Goal: Task Accomplishment & Management: Complete application form

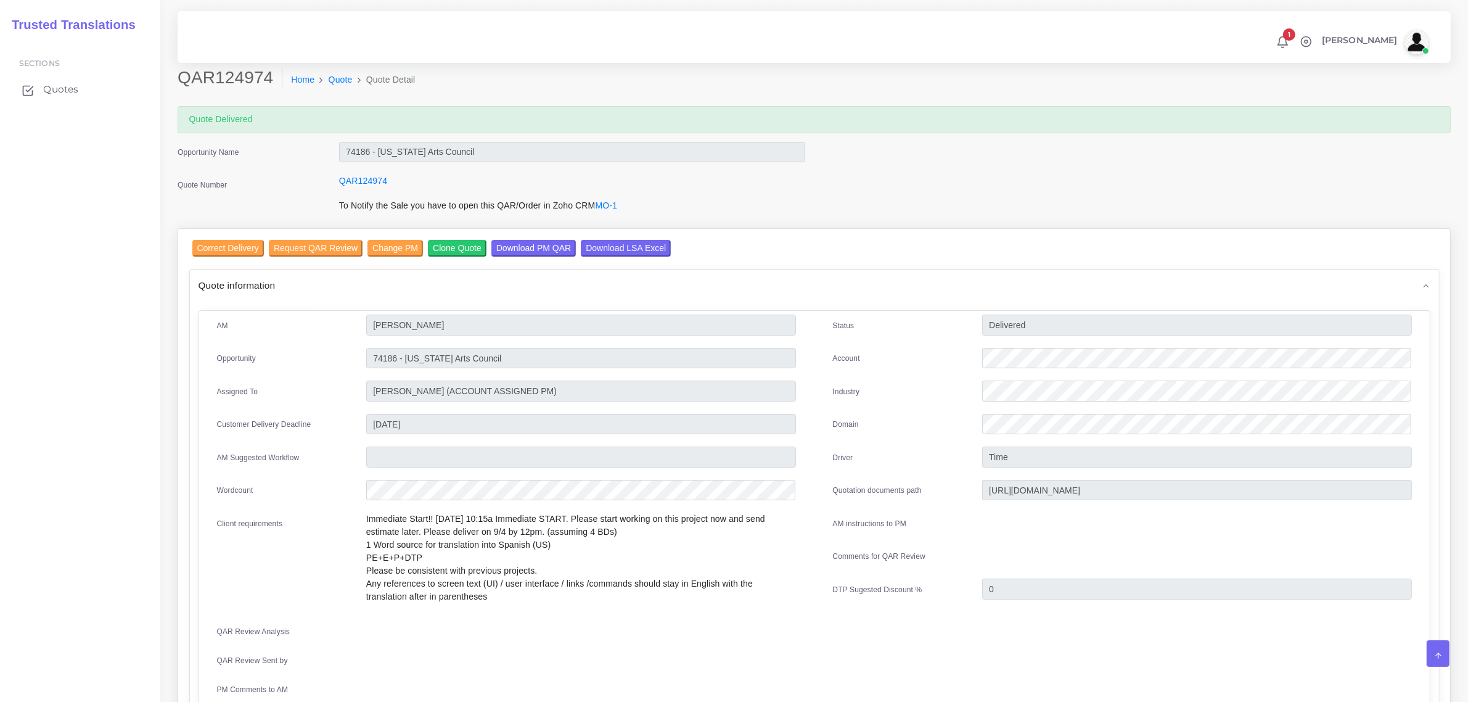
click at [59, 88] on span "Quotes" at bounding box center [60, 90] width 35 height 14
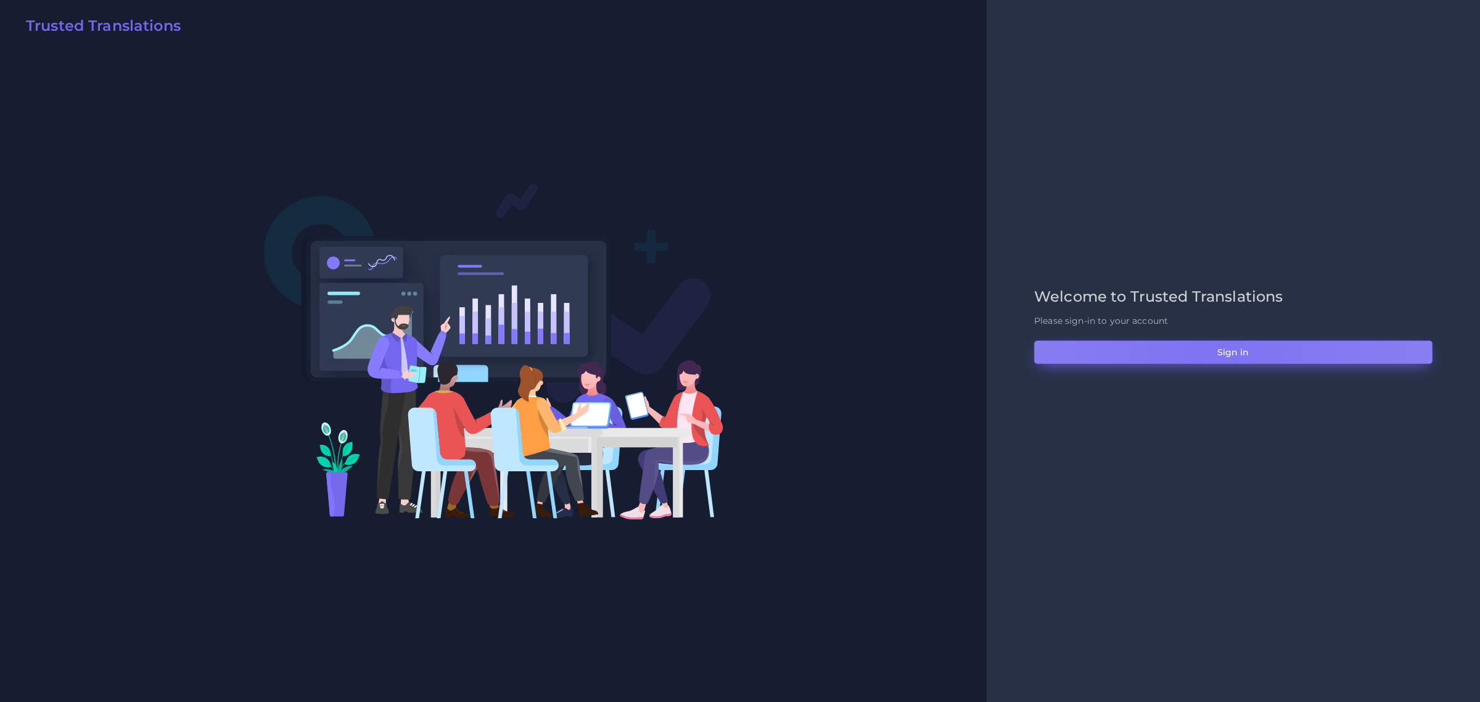
click at [1216, 346] on button "Sign in" at bounding box center [1233, 351] width 398 height 23
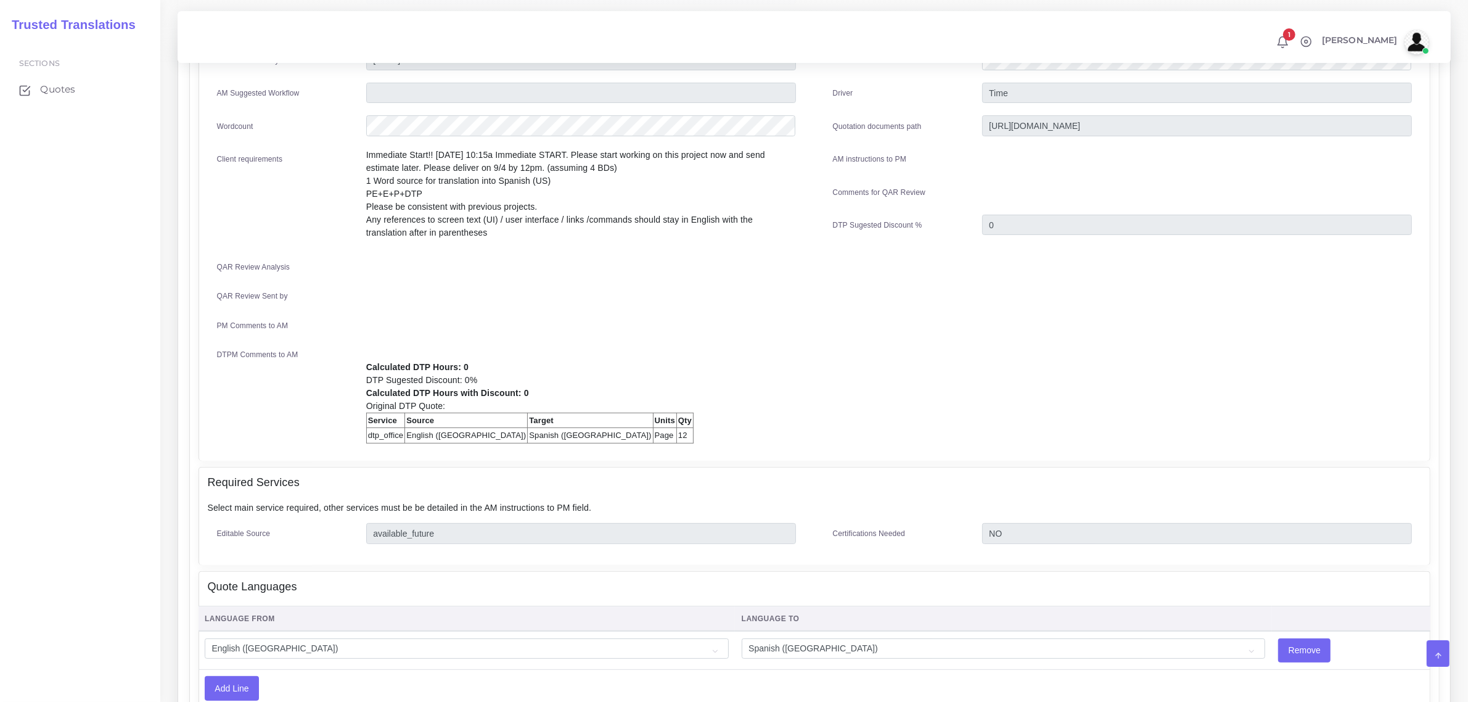
scroll to position [154, 0]
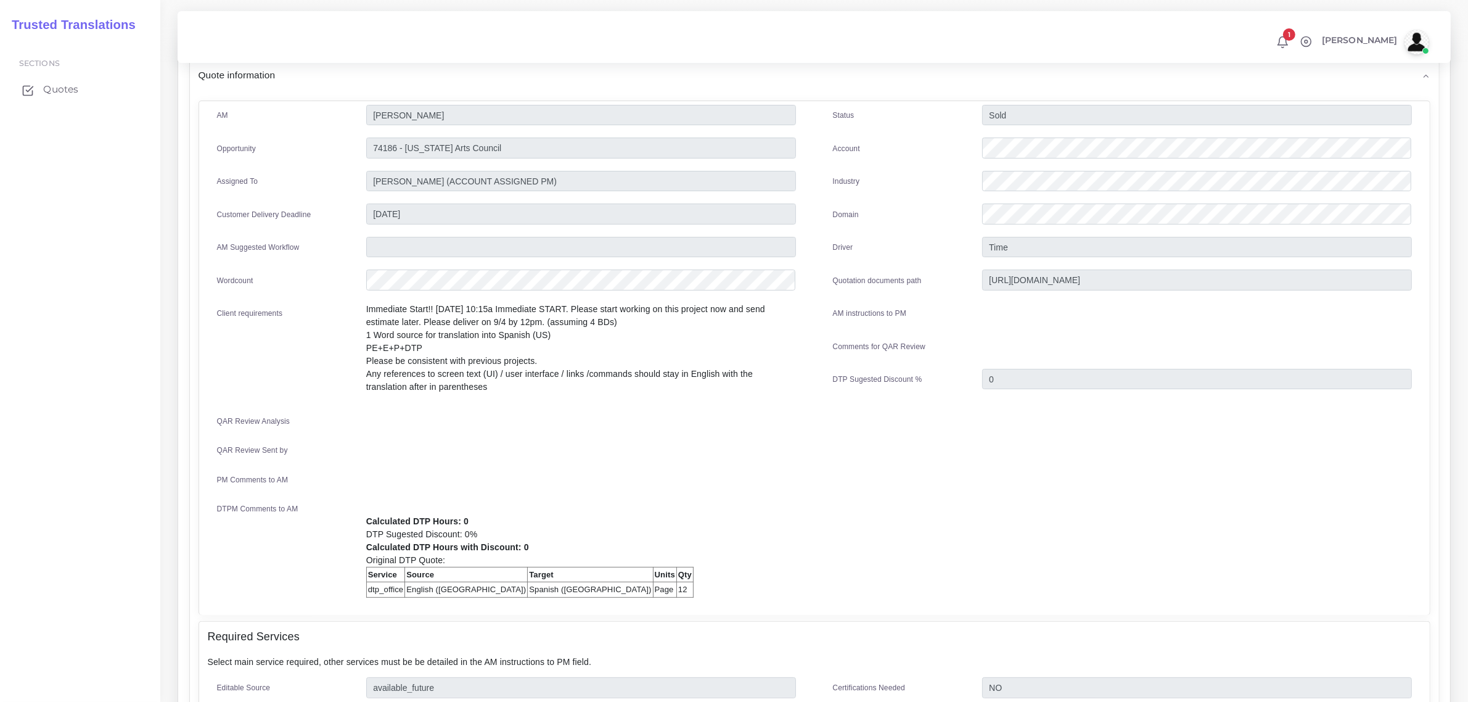
click at [56, 90] on span "Quotes" at bounding box center [60, 90] width 35 height 14
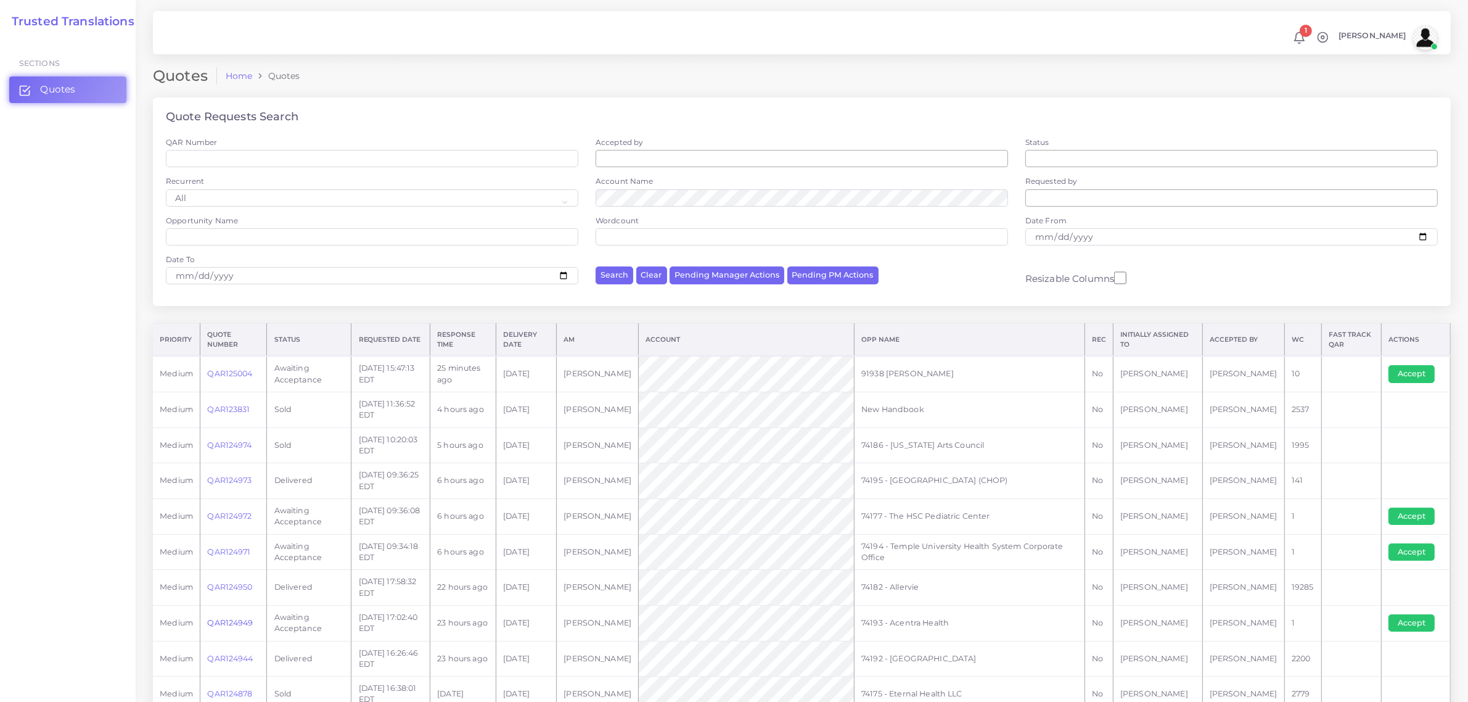
click at [228, 623] on link "QAR124949" at bounding box center [230, 622] width 46 height 9
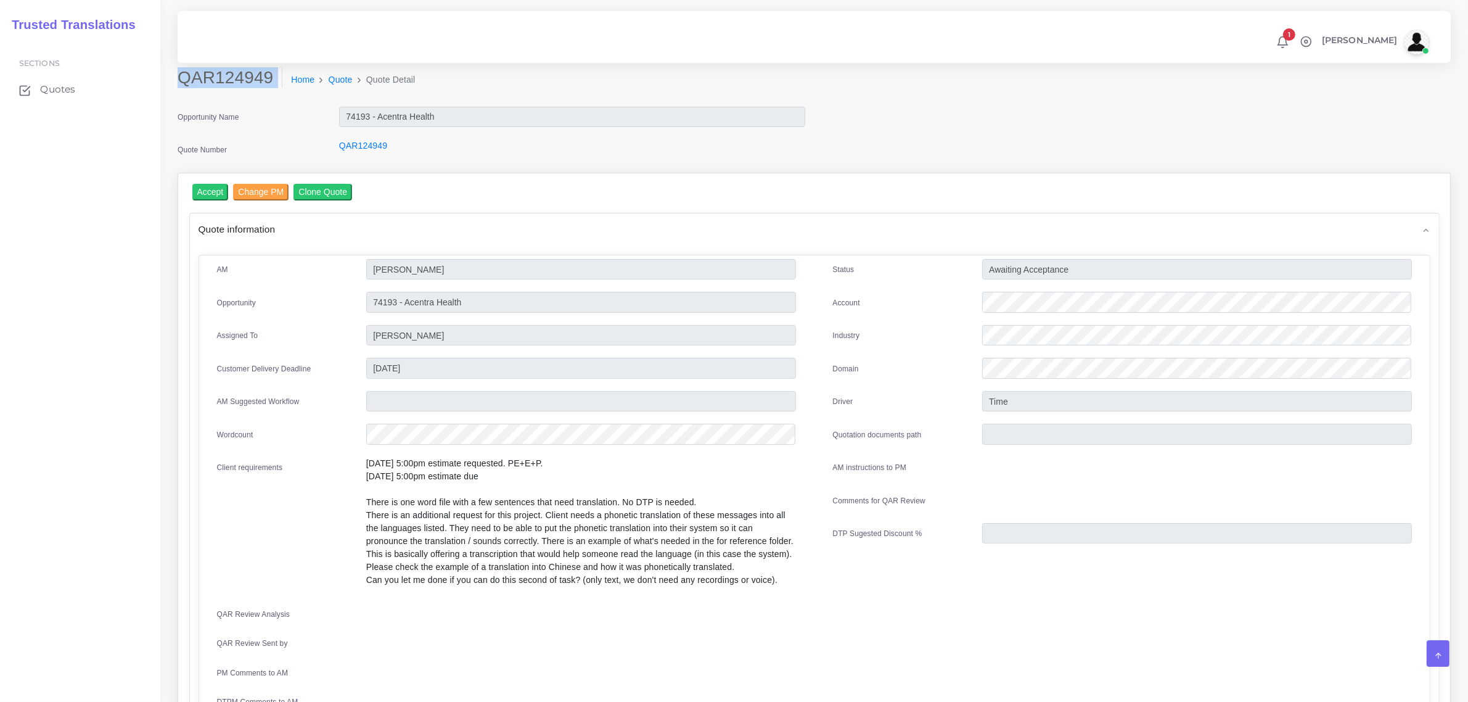
drag, startPoint x: 178, startPoint y: 81, endPoint x: 266, endPoint y: 91, distance: 89.4
click at [266, 91] on div "QAR124949 Home Quote Quote Detail" at bounding box center [652, 84] width 969 height 35
copy div "QAR124949"
click at [208, 193] on input "Accept" at bounding box center [210, 192] width 36 height 17
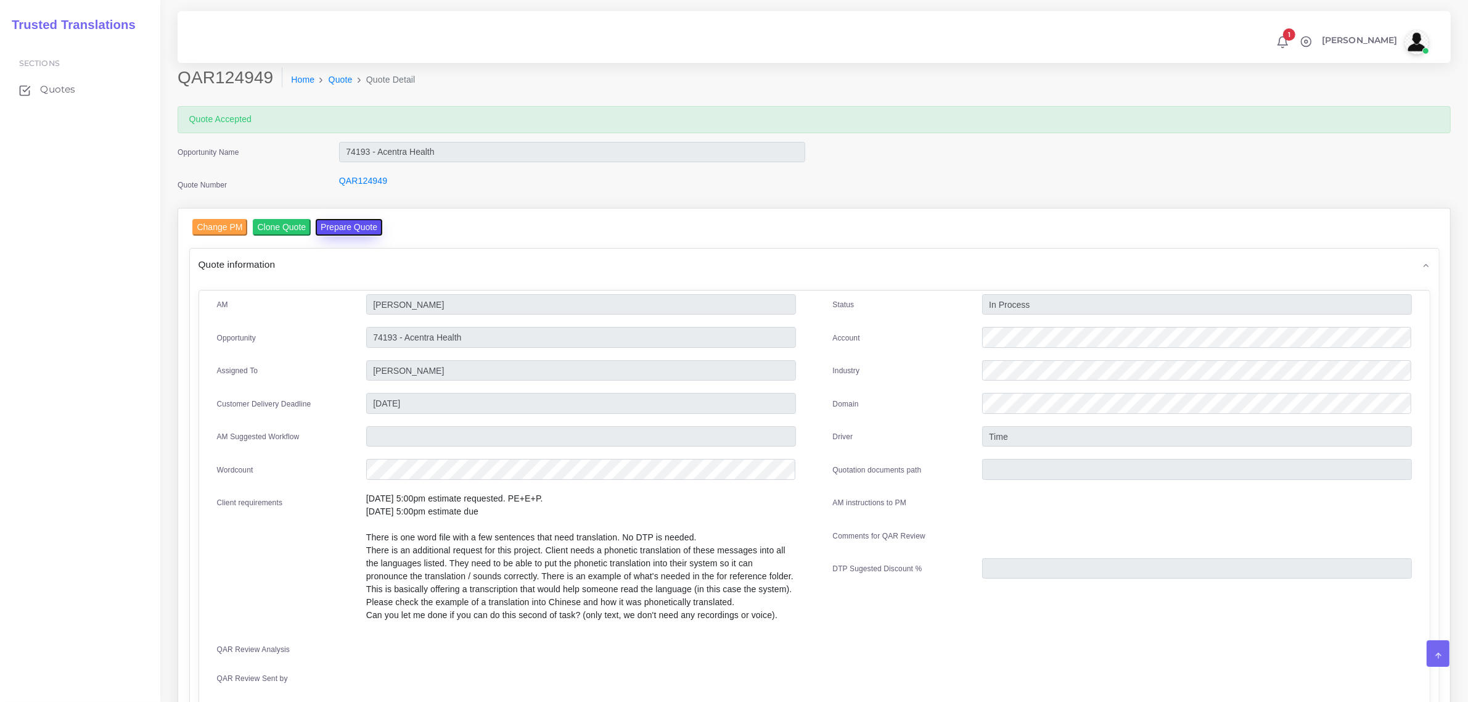
click at [341, 227] on button "Prepare Quote" at bounding box center [349, 227] width 67 height 17
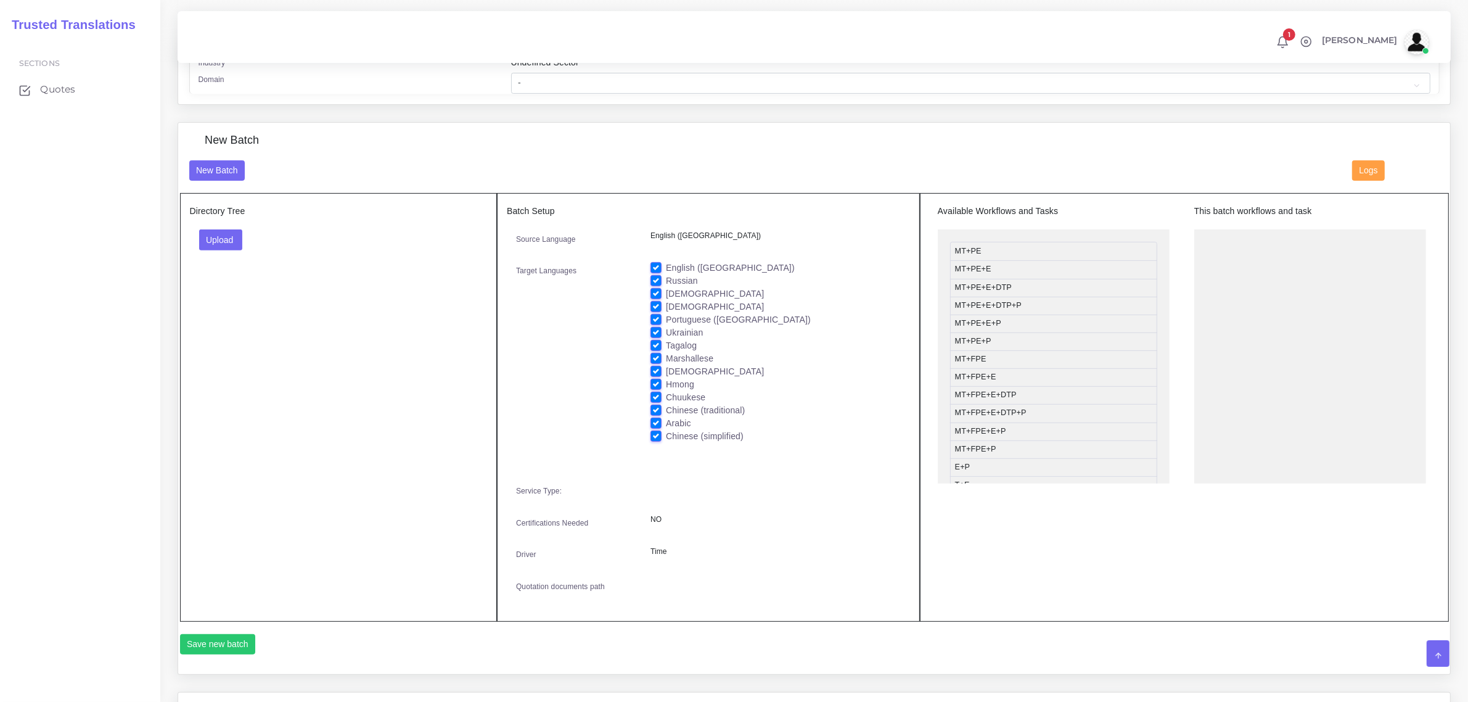
scroll to position [539, 0]
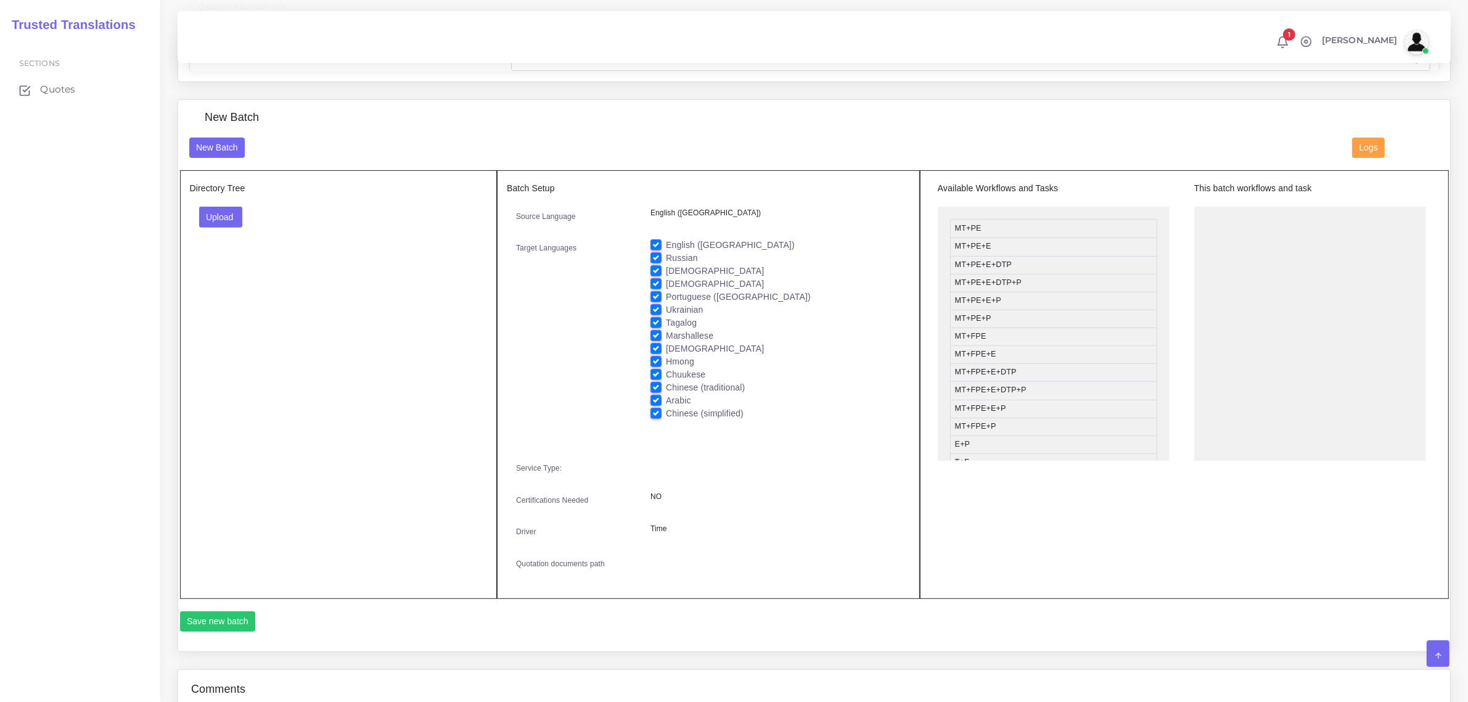
click at [666, 239] on label "English ([GEOGRAPHIC_DATA])" at bounding box center [730, 245] width 129 height 13
click at [658, 239] on input "English ([GEOGRAPHIC_DATA])" at bounding box center [655, 244] width 11 height 11
checkbox input "false"
click at [225, 211] on button "Upload" at bounding box center [221, 217] width 44 height 21
click at [244, 260] on label "Files" at bounding box center [242, 263] width 85 height 15
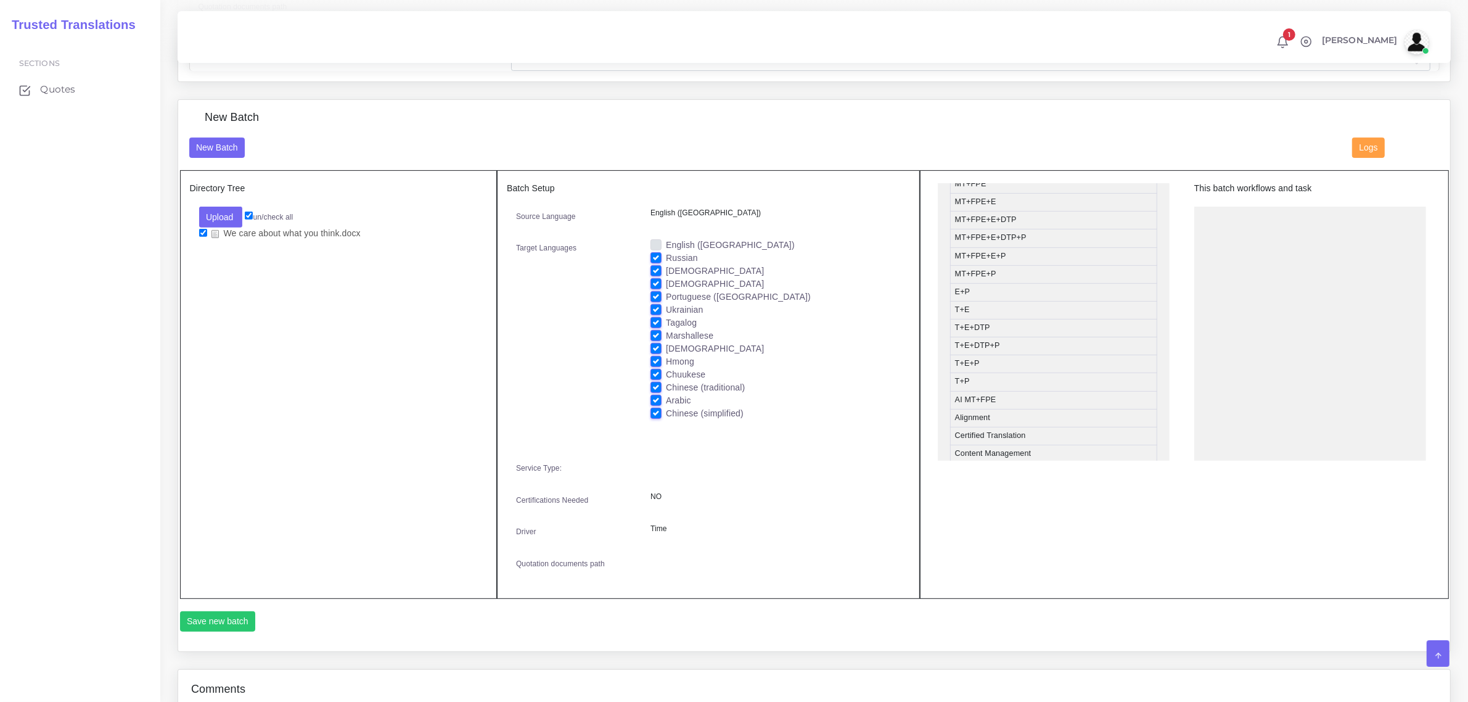
scroll to position [154, 0]
drag, startPoint x: 1042, startPoint y: 346, endPoint x: 1292, endPoint y: 214, distance: 282.7
drag, startPoint x: 1028, startPoint y: 253, endPoint x: 1280, endPoint y: 244, distance: 253.0
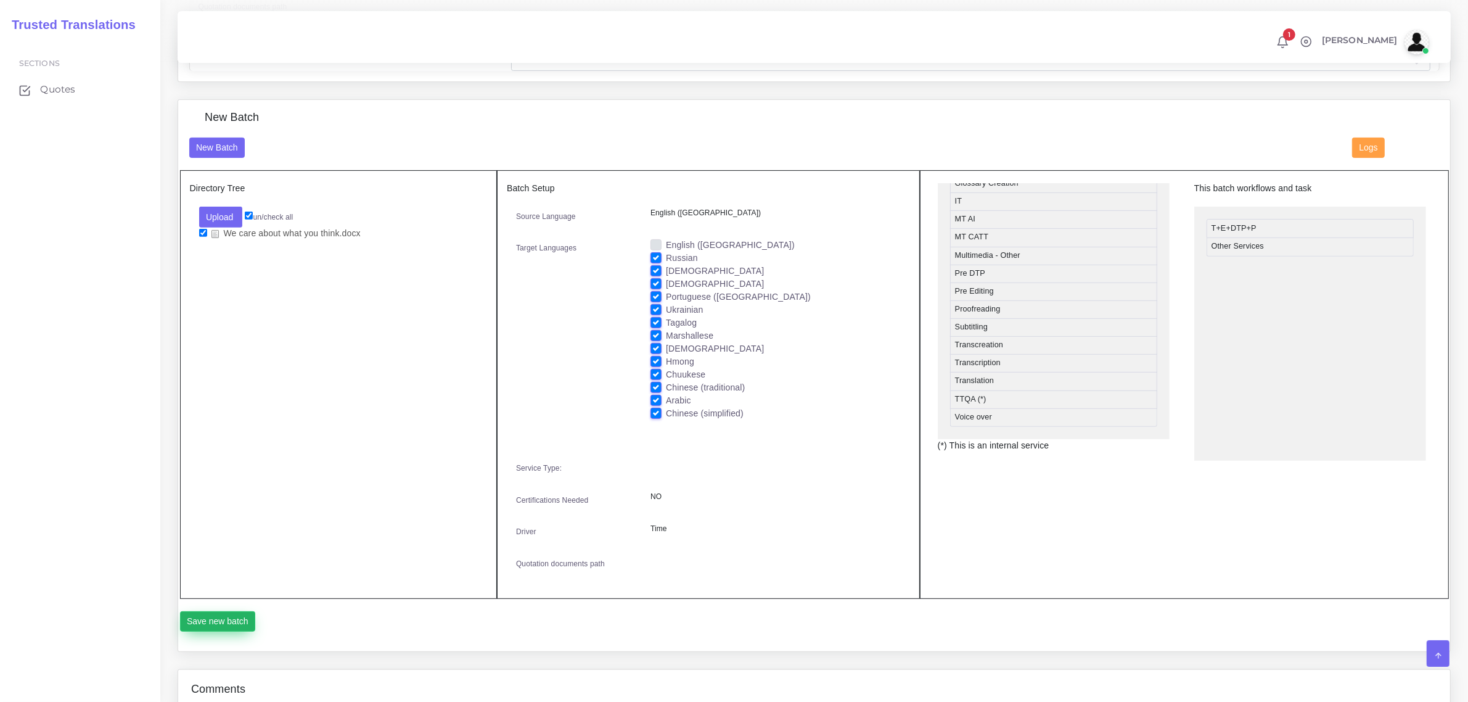
click at [223, 620] on button "Save new batch" at bounding box center [218, 621] width 76 height 21
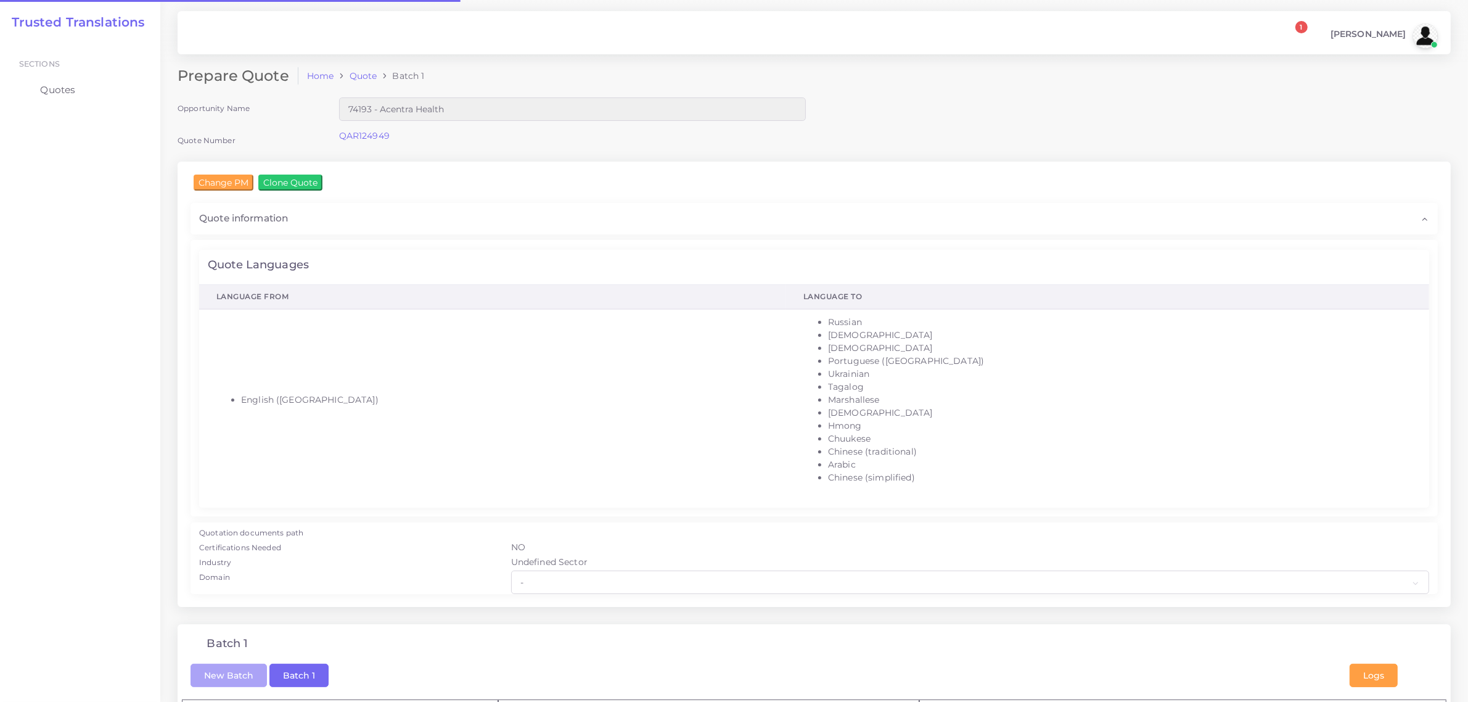
checkbox input "true"
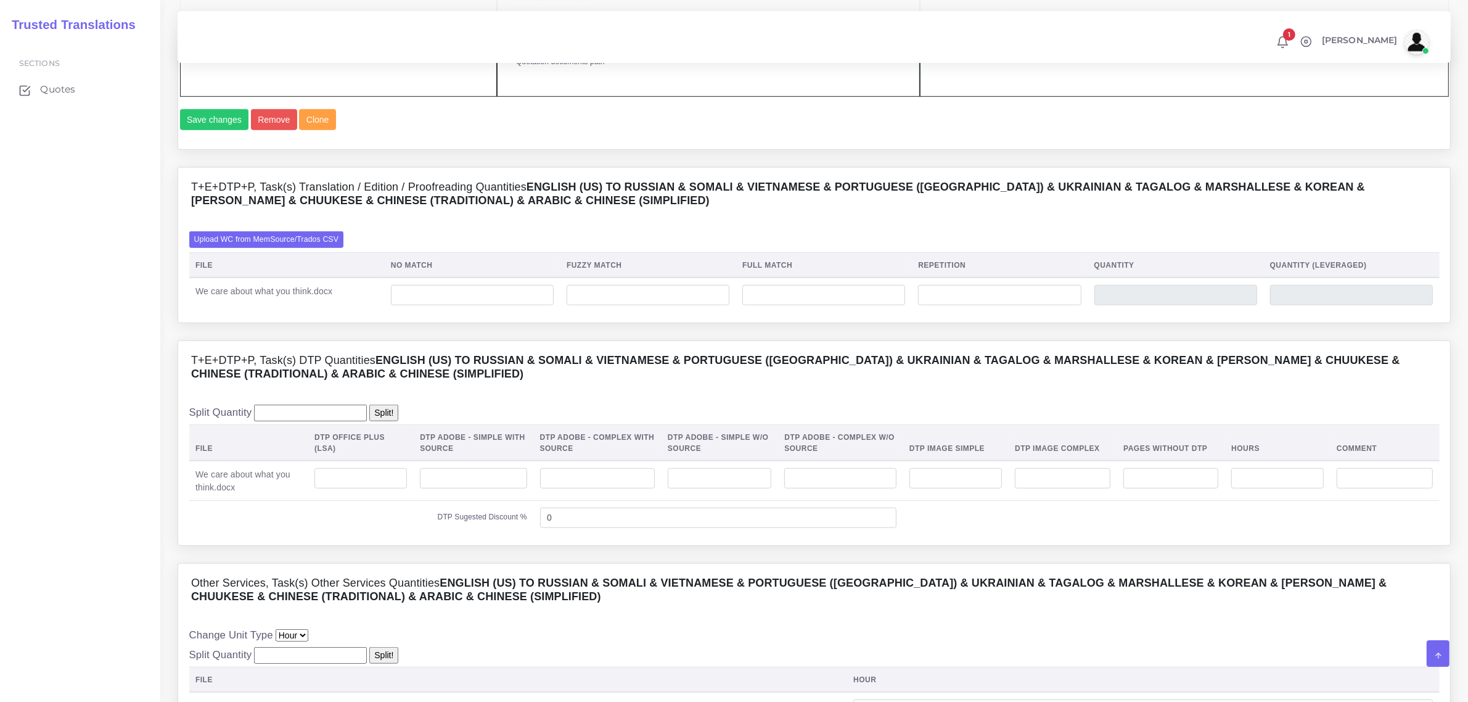
scroll to position [1079, 0]
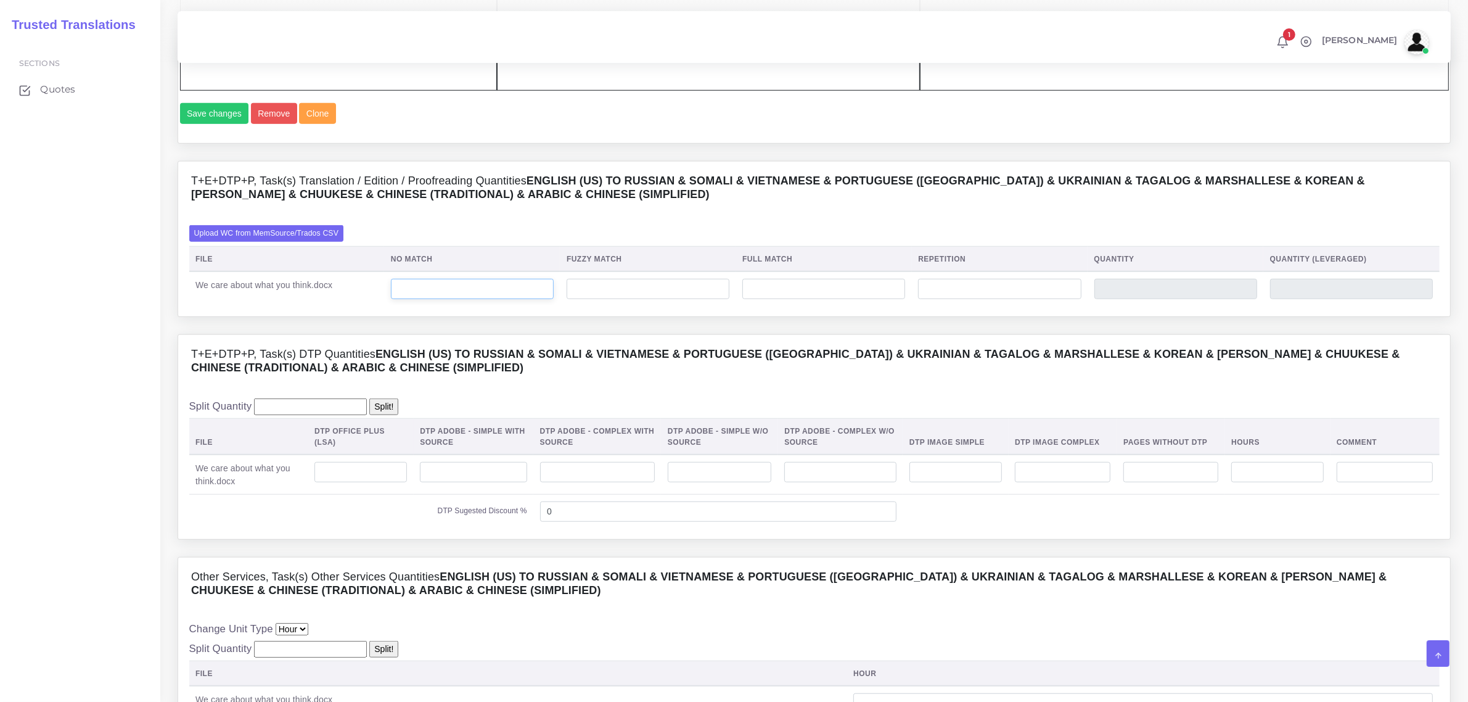
click at [454, 285] on input "number" at bounding box center [472, 289] width 163 height 21
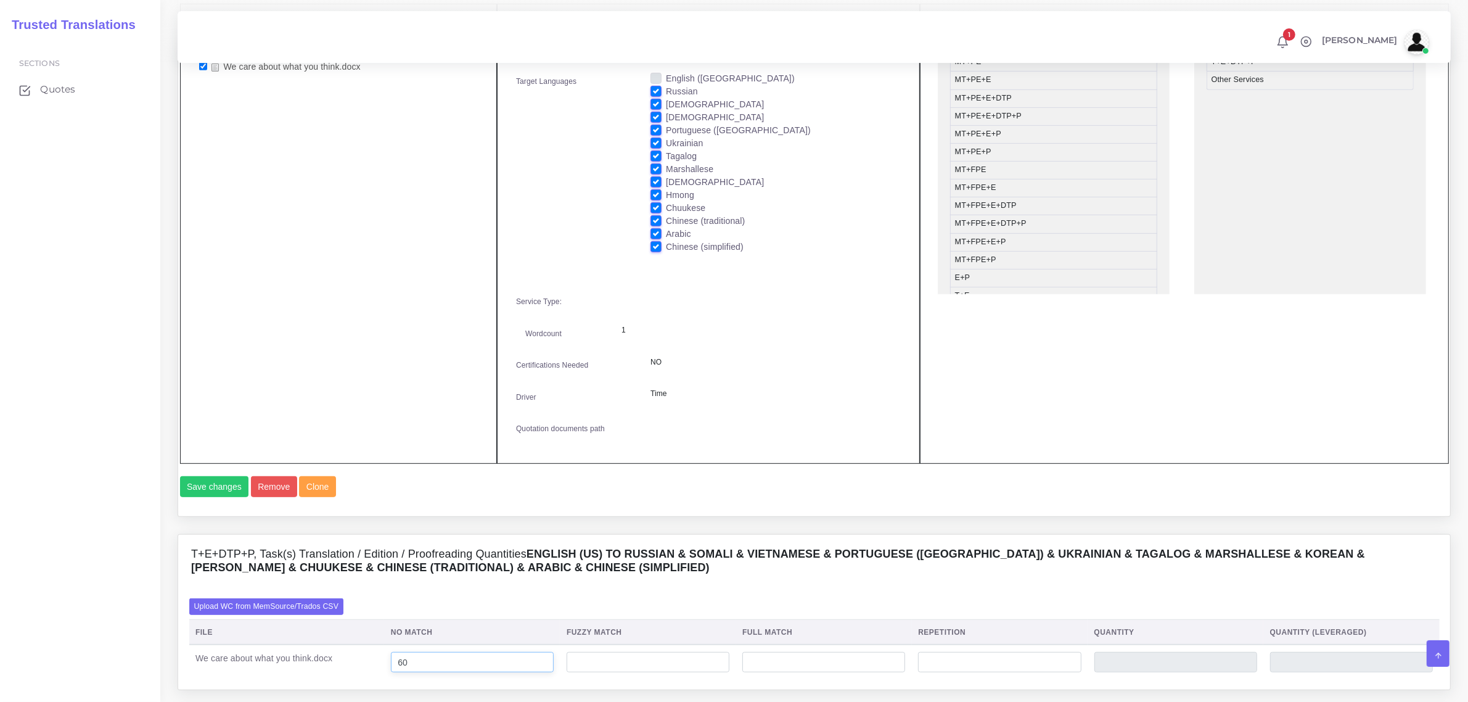
scroll to position [616, 0]
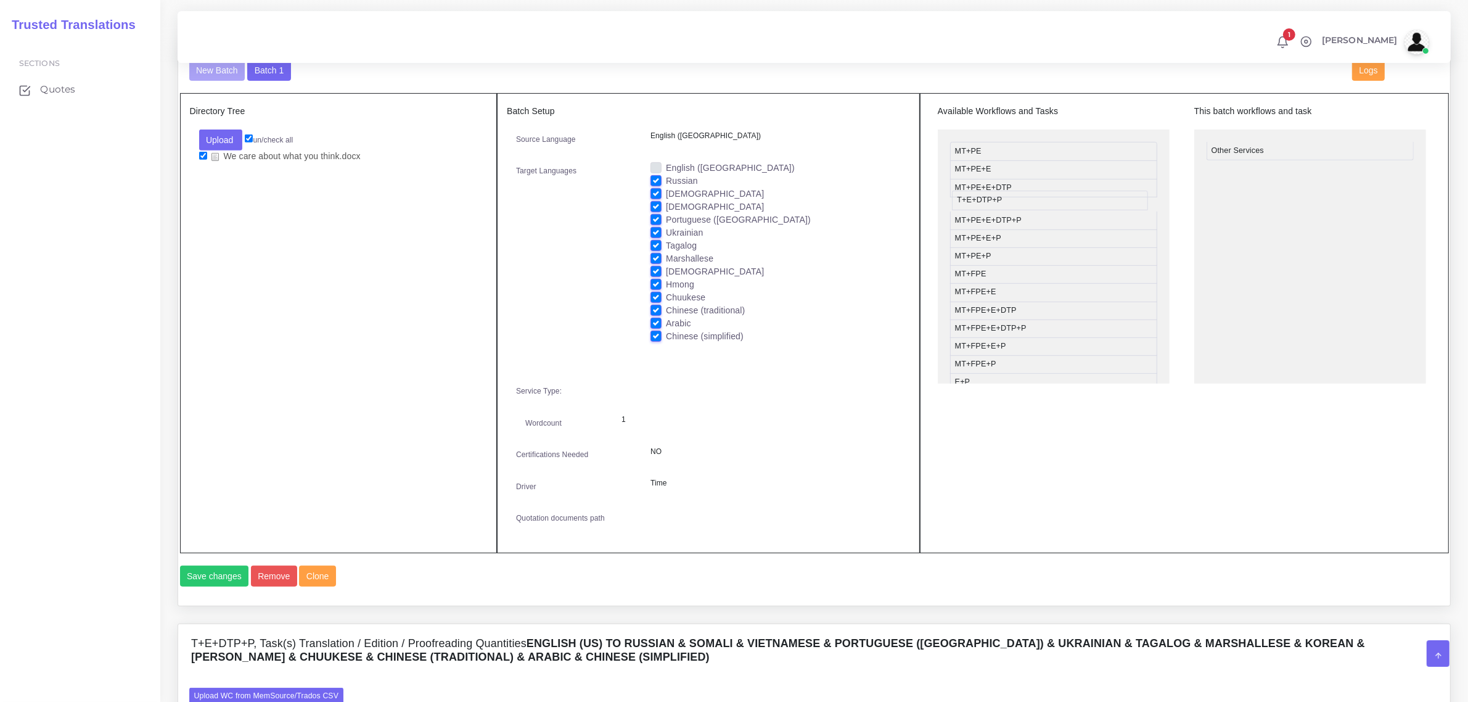
drag, startPoint x: 1239, startPoint y: 149, endPoint x: 984, endPoint y: 202, distance: 260.8
drag, startPoint x: 1019, startPoint y: 289, endPoint x: 1274, endPoint y: 139, distance: 295.1
type input "60"
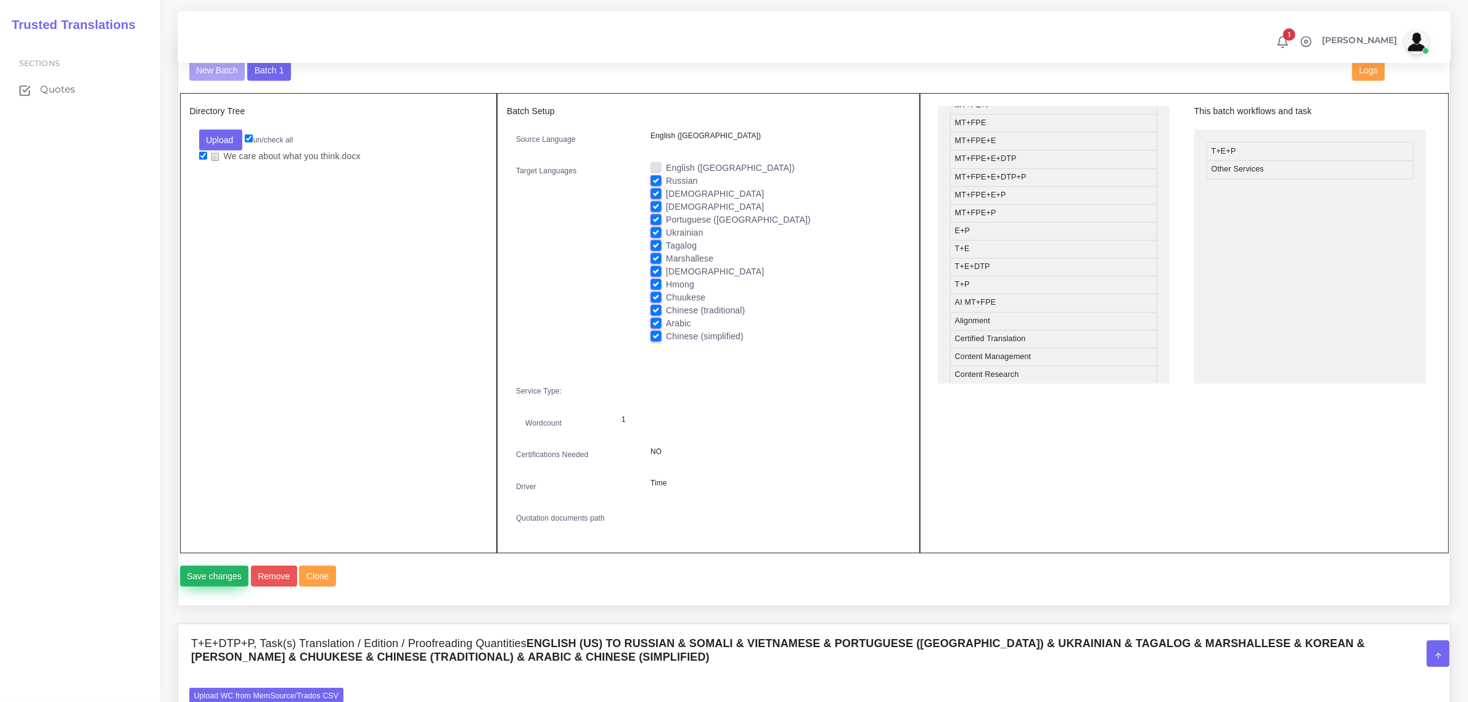
type input "60"
click at [208, 577] on button "Save changes" at bounding box center [214, 575] width 69 height 21
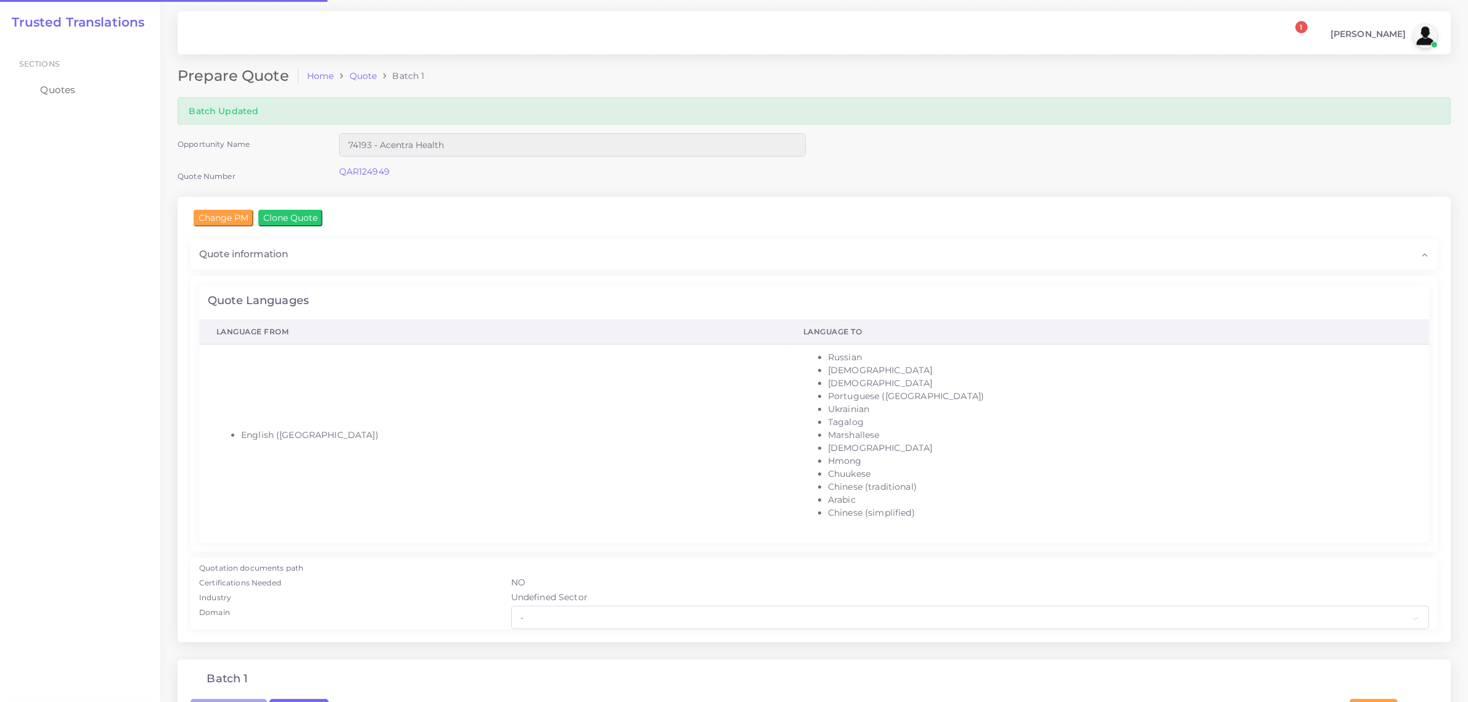
checkbox input "true"
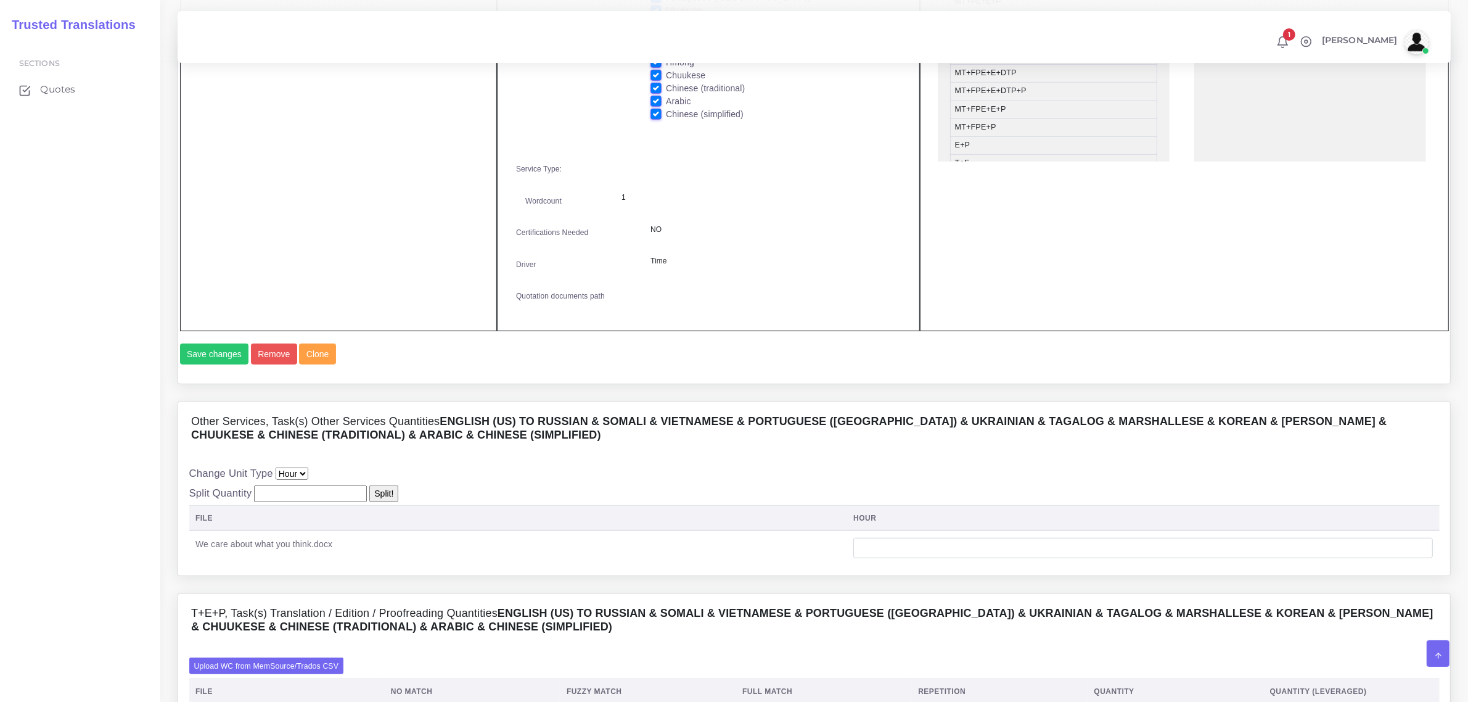
scroll to position [1079, 0]
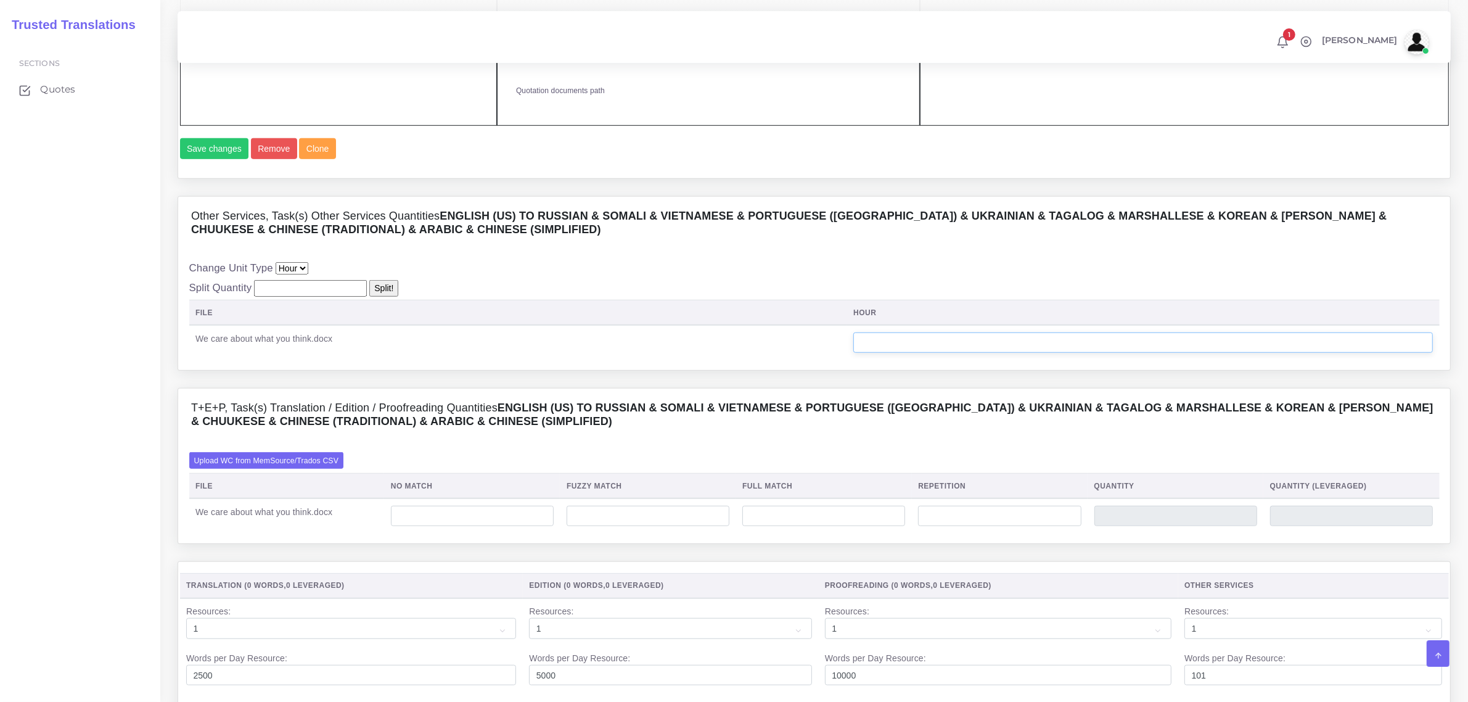
click at [965, 338] on input "number" at bounding box center [1143, 342] width 580 height 21
type input "0"
type input "1"
click at [503, 518] on input "number" at bounding box center [472, 516] width 163 height 21
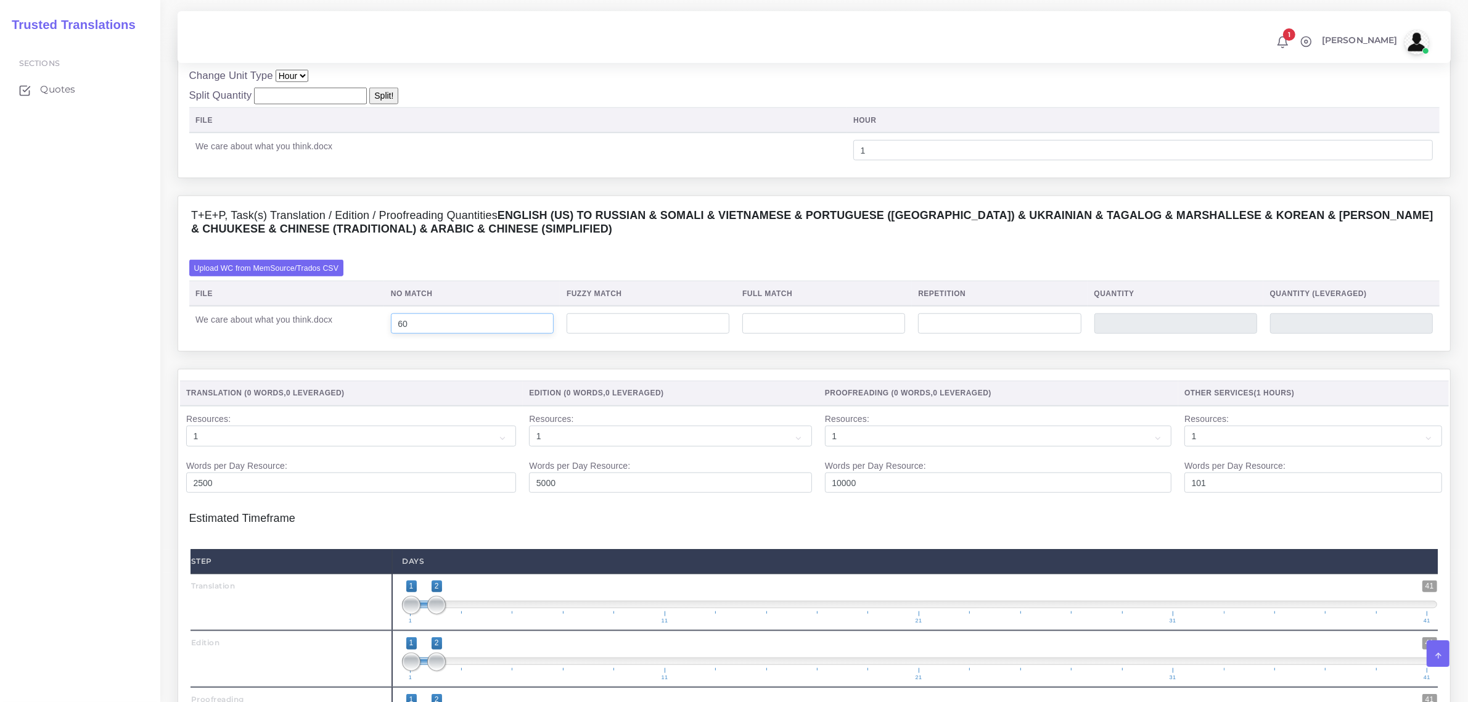
scroll to position [1464, 0]
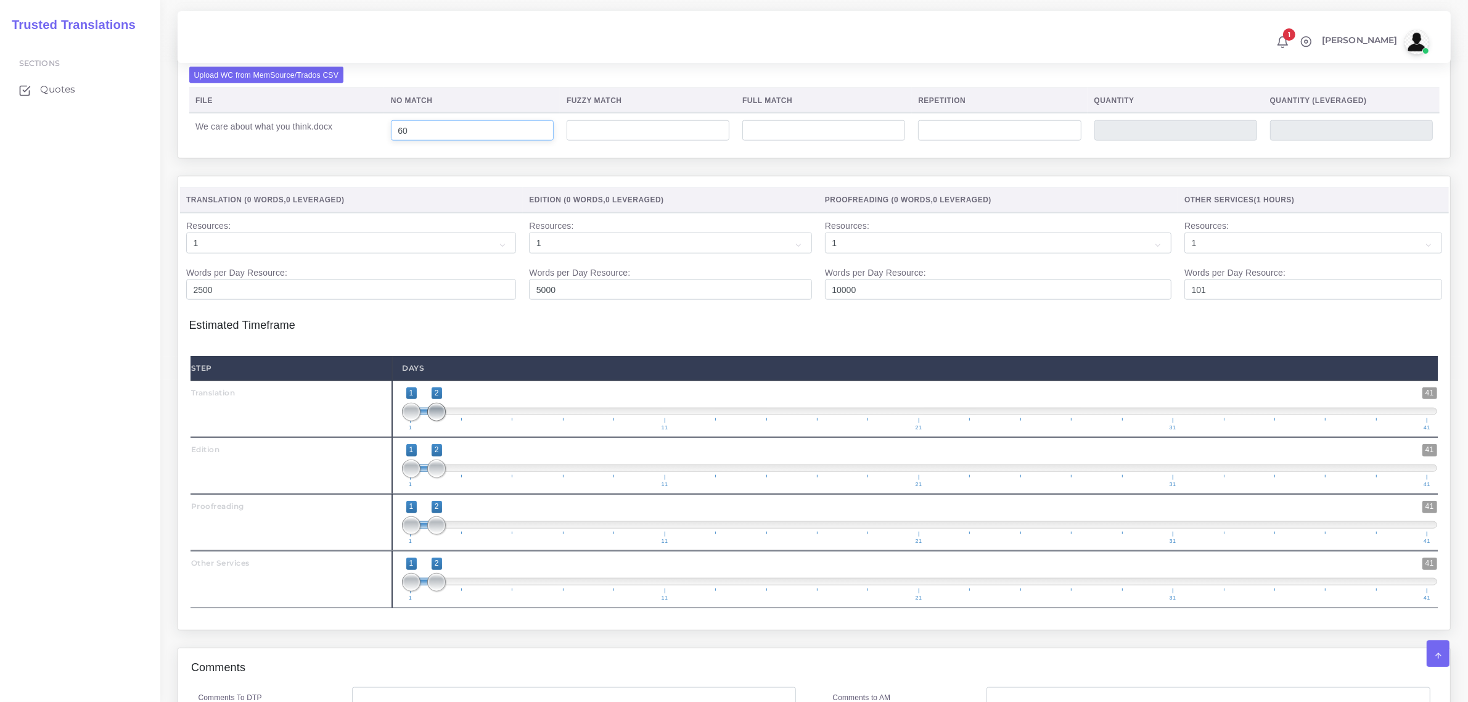
type input "60"
type input "1;1"
drag, startPoint x: 438, startPoint y: 414, endPoint x: 417, endPoint y: 427, distance: 24.6
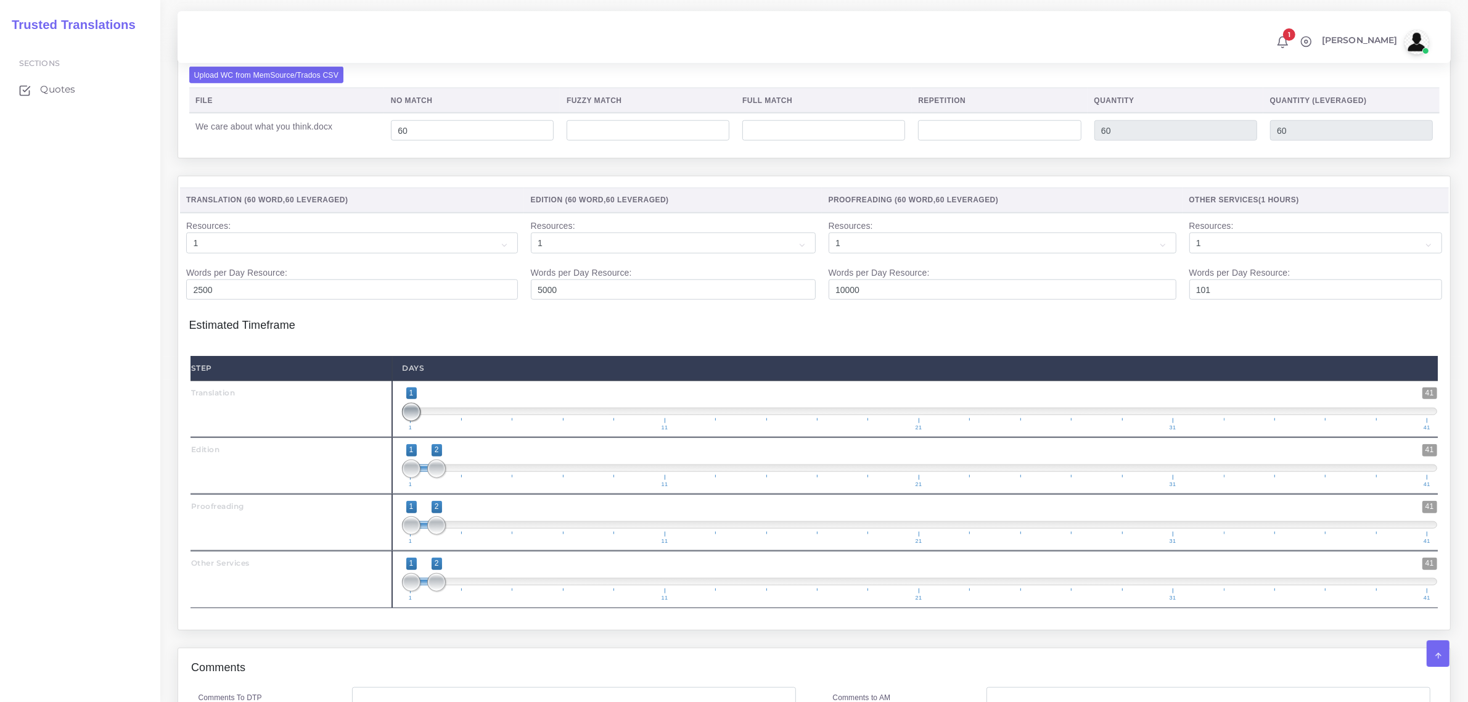
click at [412, 420] on span "1 41 1 1 1 — 1 1 11 21 31 41" at bounding box center [919, 408] width 1035 height 43
type input "2;2"
drag, startPoint x: 412, startPoint y: 467, endPoint x: 441, endPoint y: 467, distance: 29.0
click at [440, 467] on span at bounding box center [436, 468] width 18 height 18
click at [454, 523] on span at bounding box center [462, 525] width 18 height 18
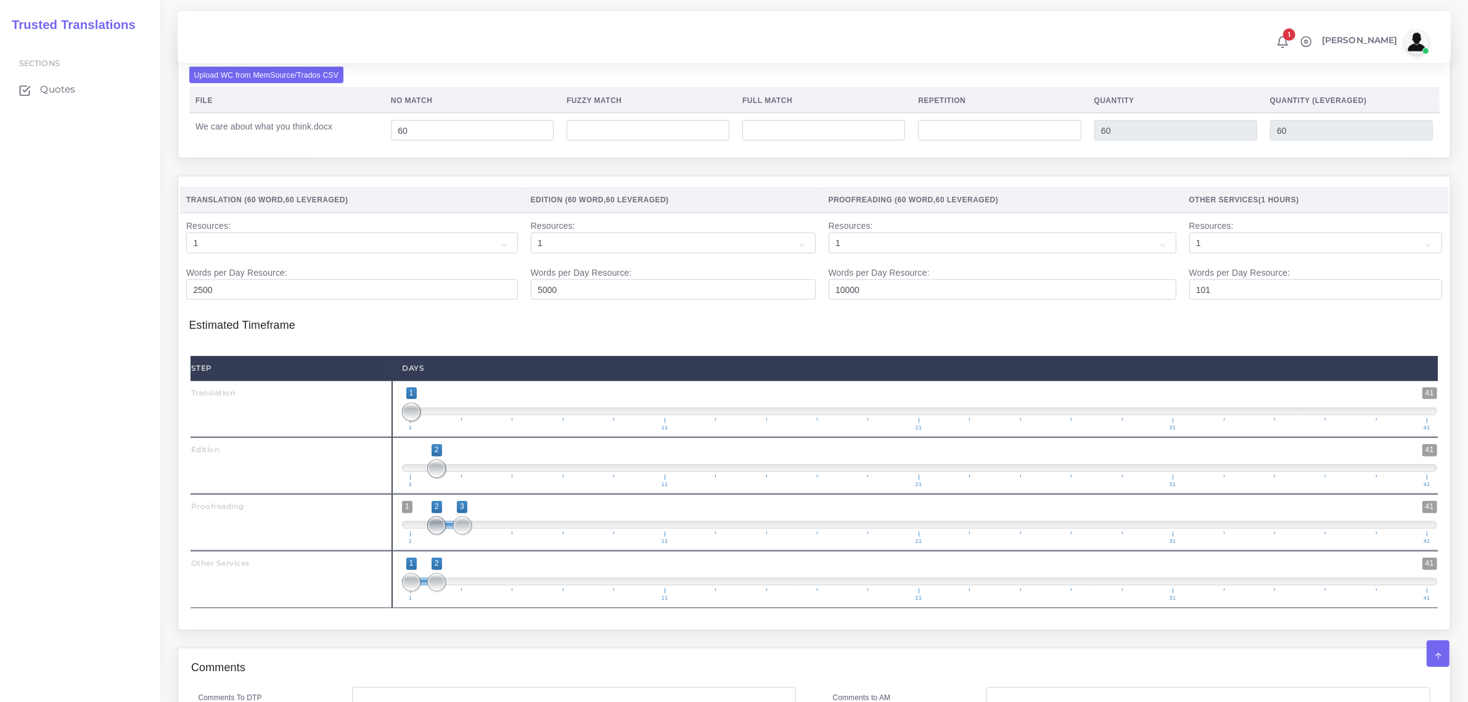
type input "3;3"
drag, startPoint x: 414, startPoint y: 525, endPoint x: 472, endPoint y: 519, distance: 58.9
click at [472, 519] on span "1 41 2 3 2 — 3 1 11 21 31 41" at bounding box center [919, 522] width 1035 height 43
drag, startPoint x: 438, startPoint y: 583, endPoint x: 500, endPoint y: 568, distance: 64.0
click at [500, 568] on span "1 41 1 4 1 — 4 1 11 21 31 41" at bounding box center [919, 578] width 1035 height 43
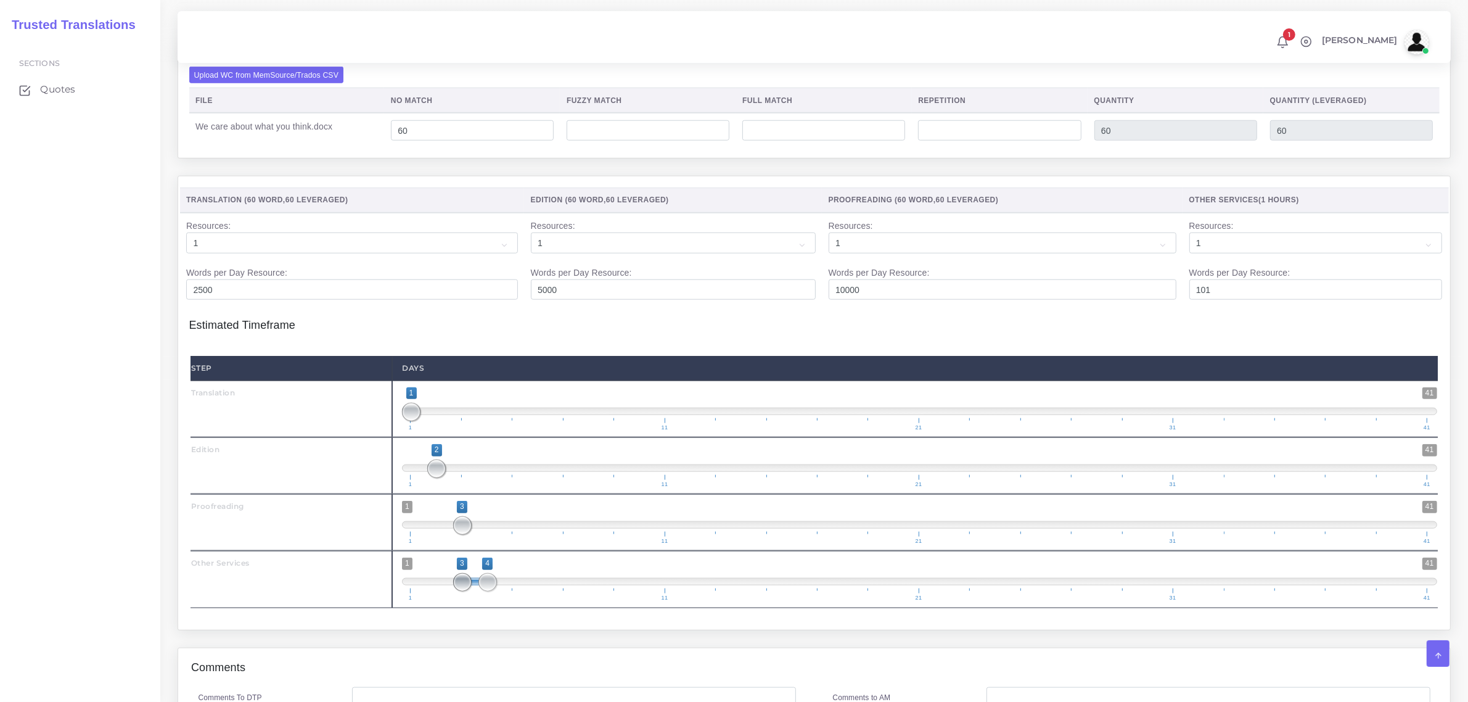
type input "4;4"
drag, startPoint x: 412, startPoint y: 580, endPoint x: 509, endPoint y: 577, distance: 96.8
click at [509, 577] on span "1 41 3 4 3 — 4 1 11 21 31 41" at bounding box center [919, 578] width 1035 height 43
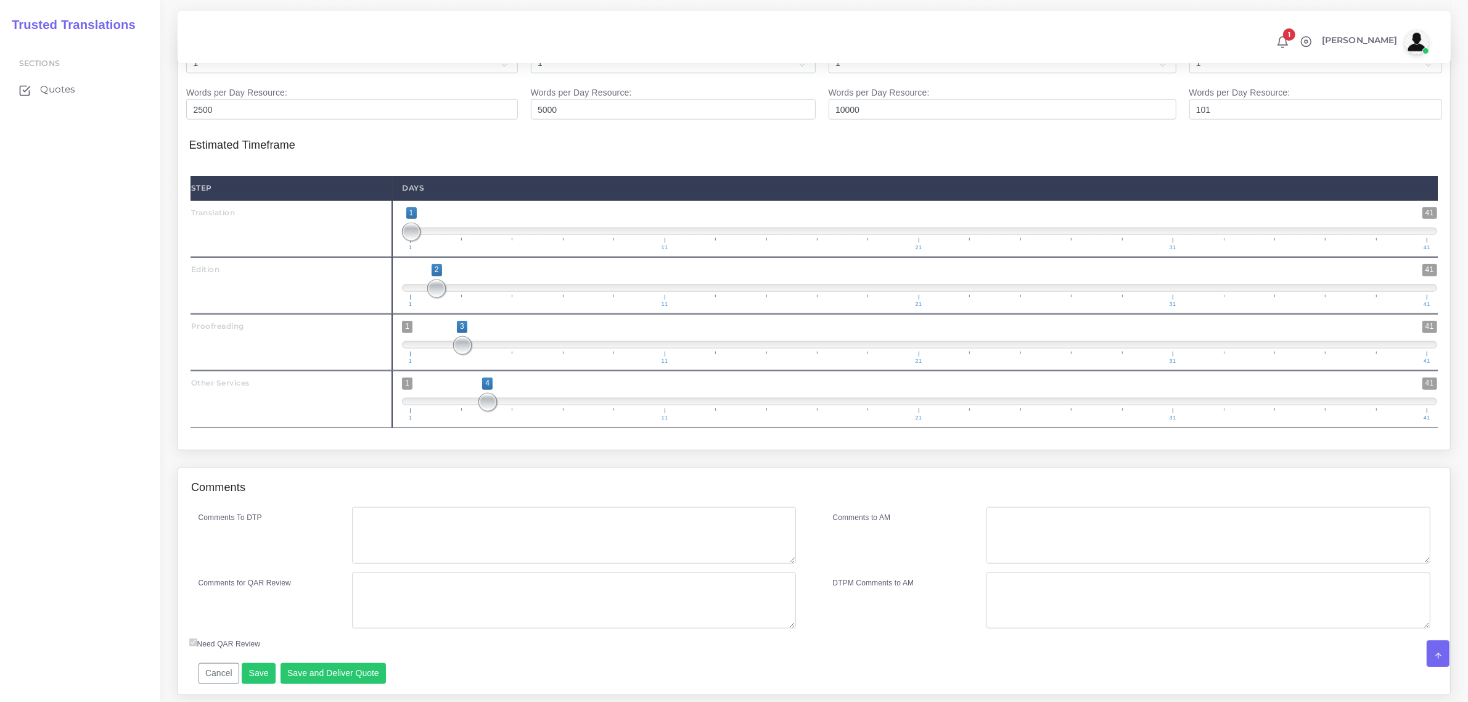
scroll to position [1684, 0]
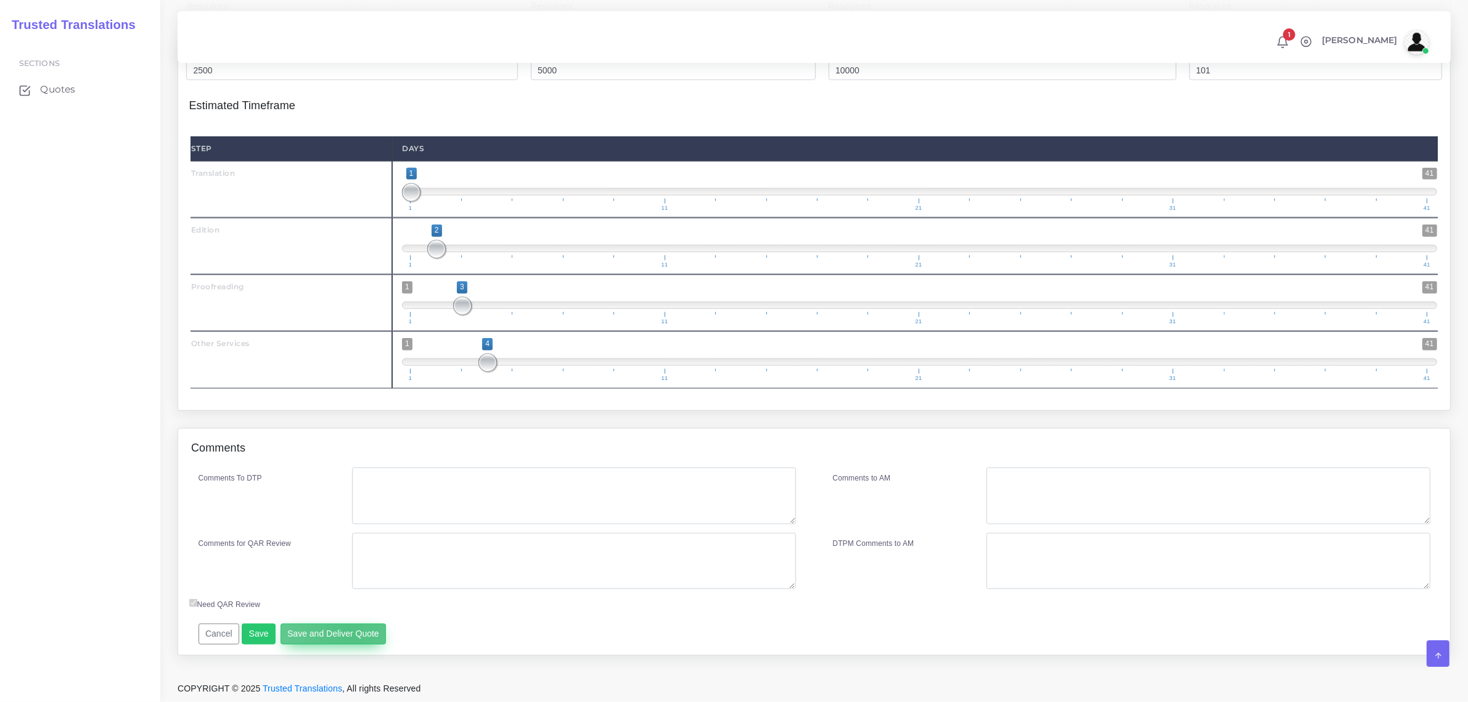
click at [345, 630] on button "Save and Deliver Quote" at bounding box center [334, 633] width 106 height 21
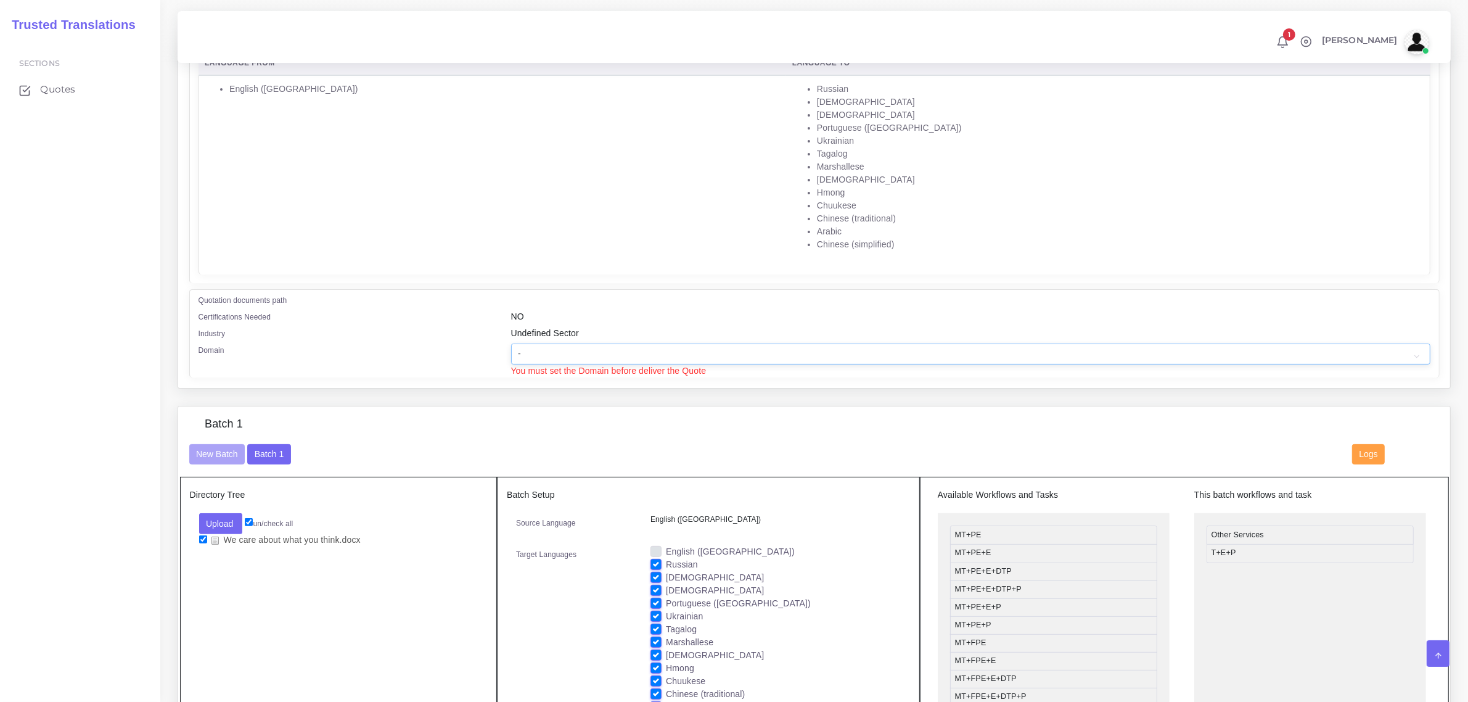
click at [562, 347] on select "- Advertising and Media Agriculture, Forestry and Fishing Architecture, Buildin…" at bounding box center [970, 353] width 919 height 21
select select "Healthcare and Health Sciences"
click at [511, 343] on select "- Advertising and Media Agriculture, Forestry and Fishing Architecture, Buildin…" at bounding box center [970, 353] width 919 height 21
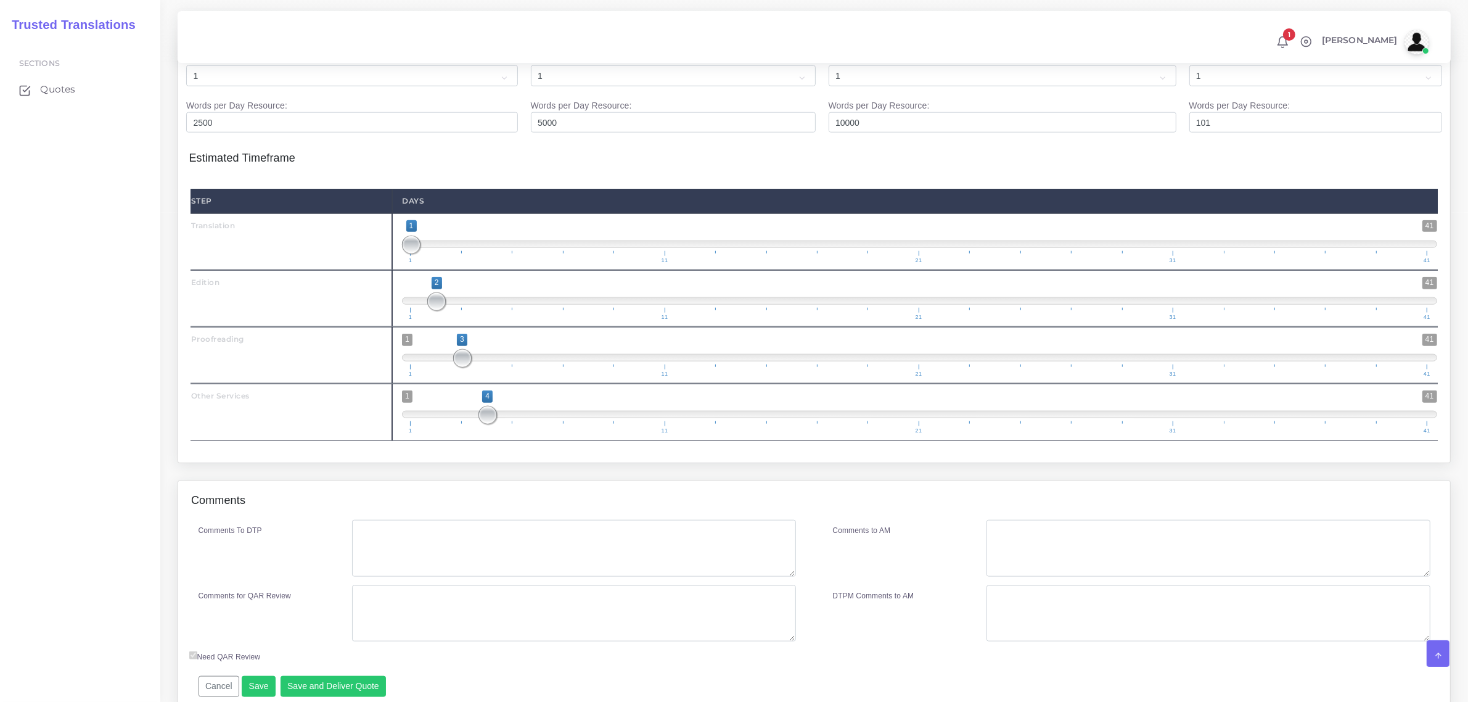
scroll to position [1697, 0]
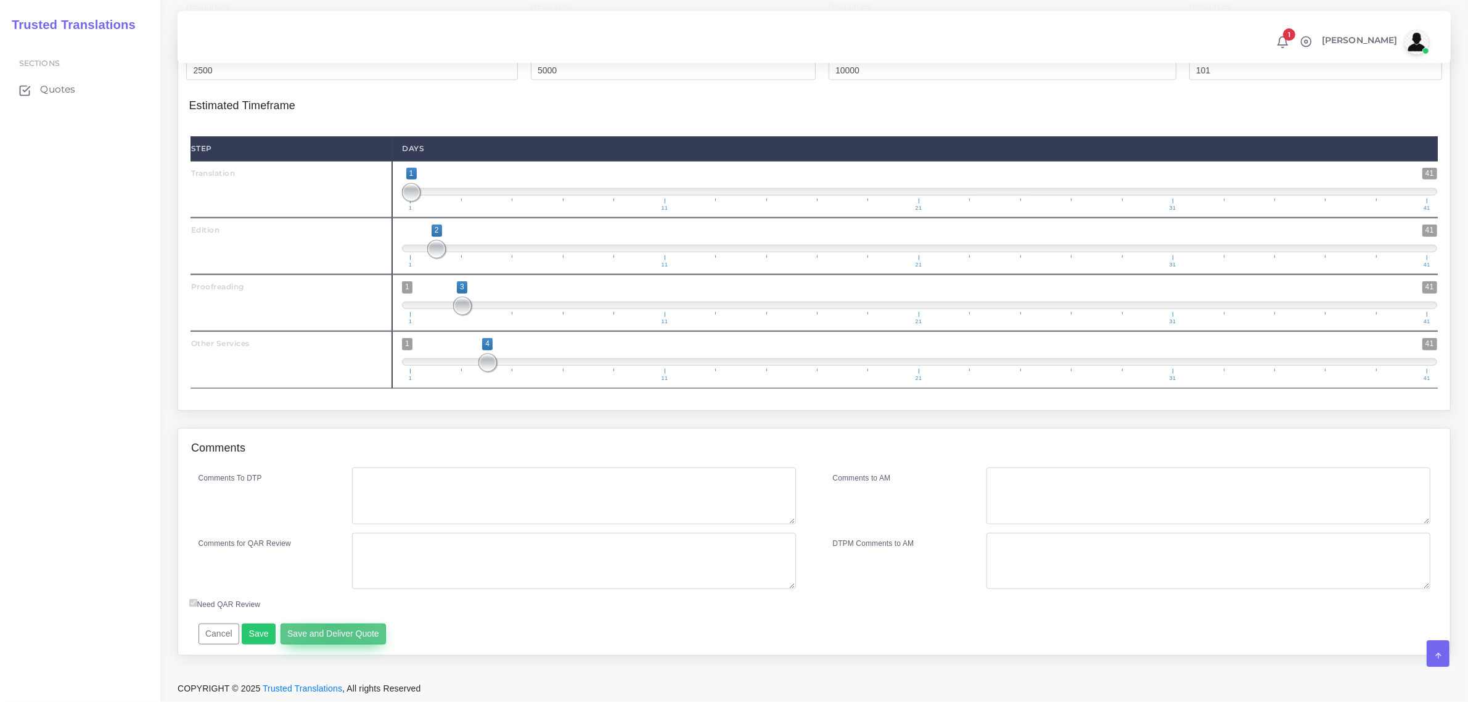
click at [330, 631] on button "Save and Deliver Quote" at bounding box center [334, 633] width 106 height 21
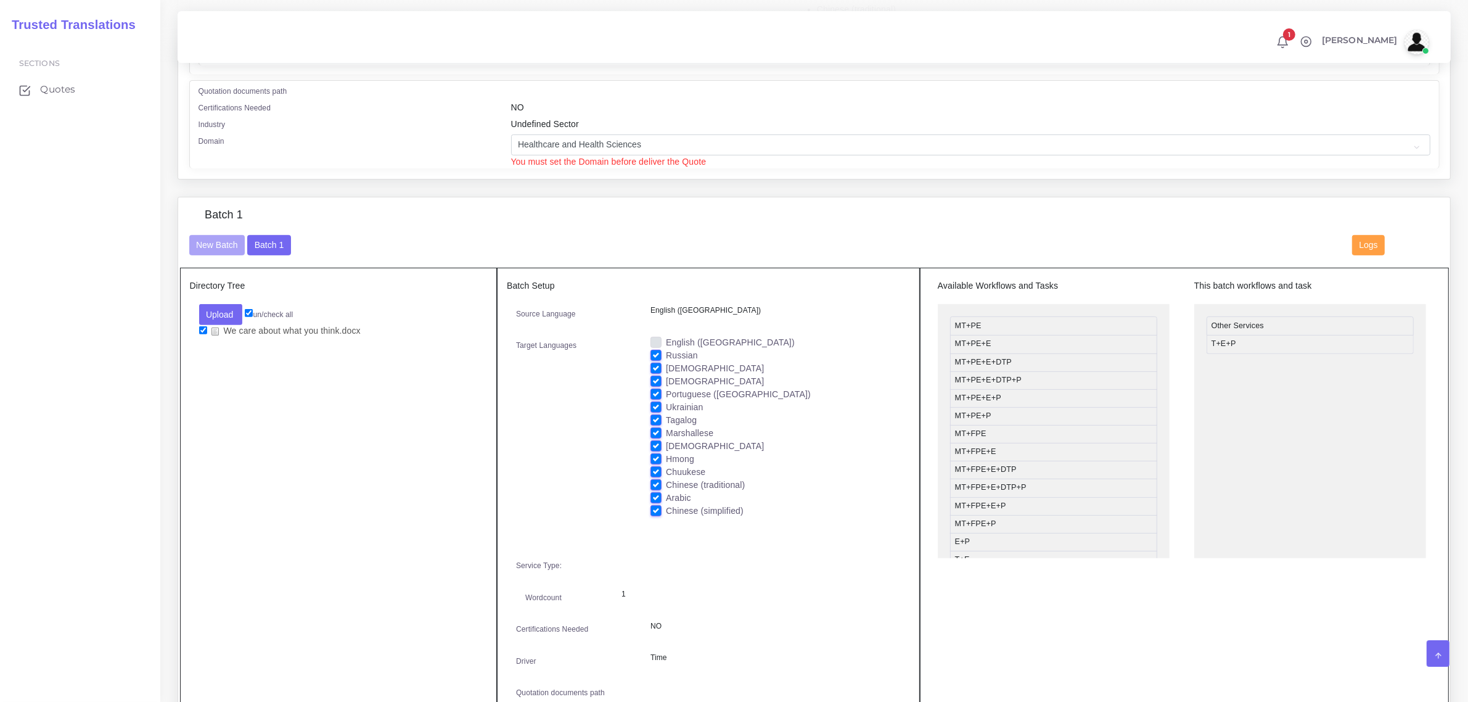
scroll to position [464, 0]
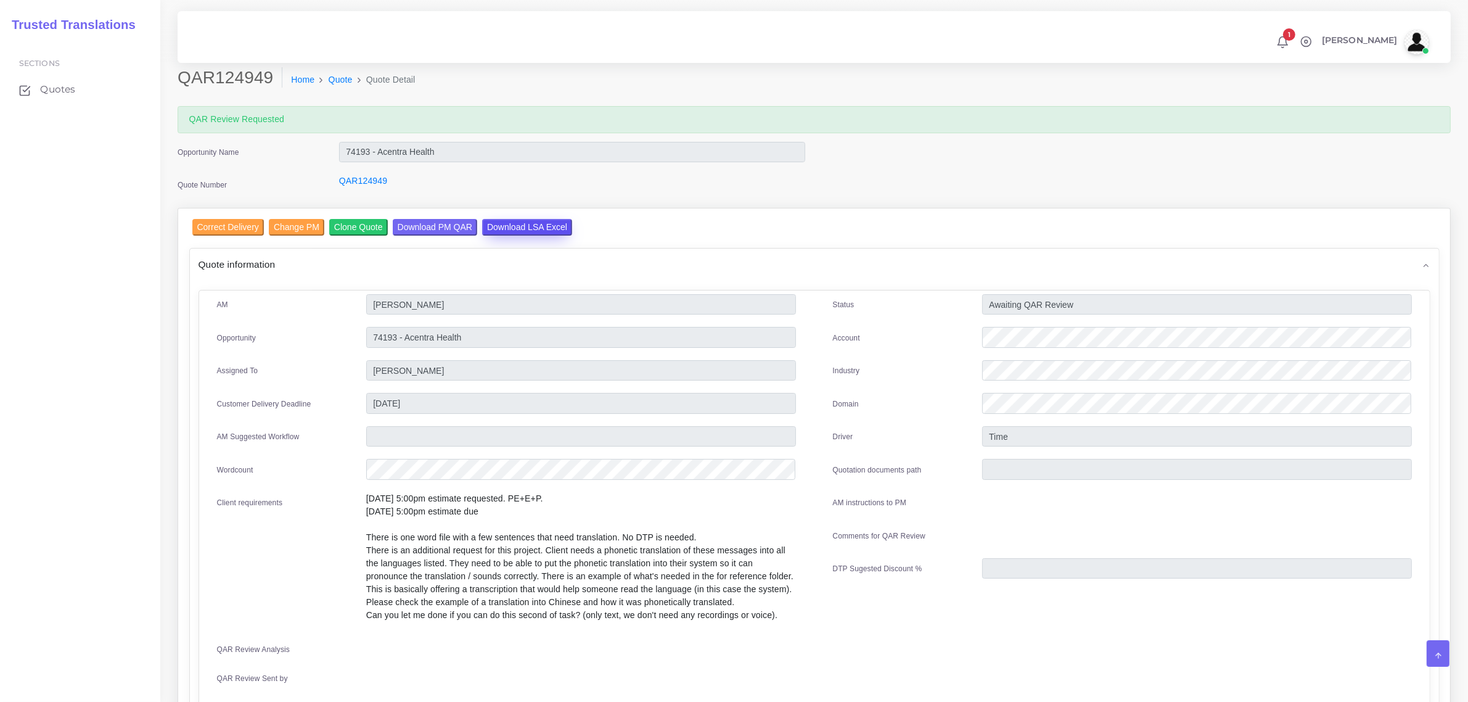
click at [512, 227] on input "Download LSA Excel" at bounding box center [527, 227] width 90 height 17
